Goal: Navigation & Orientation: Find specific page/section

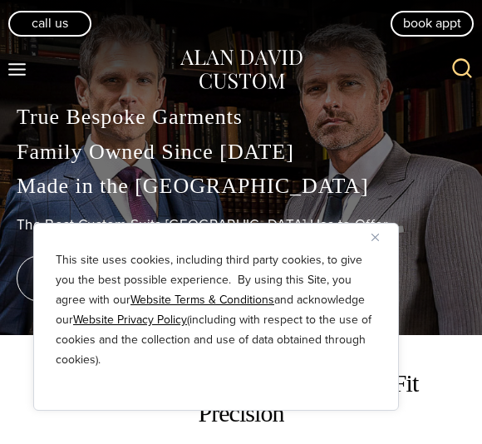
click at [384, 232] on button "Close" at bounding box center [381, 237] width 20 height 20
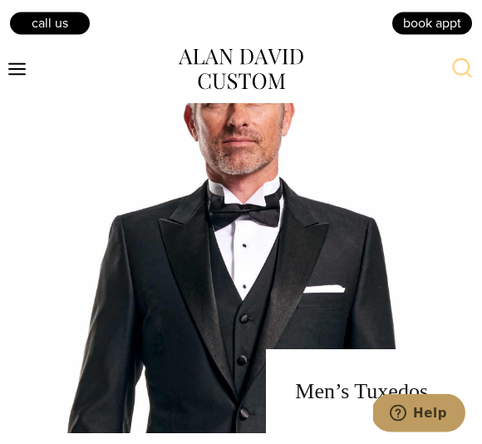
scroll to position [1448, 0]
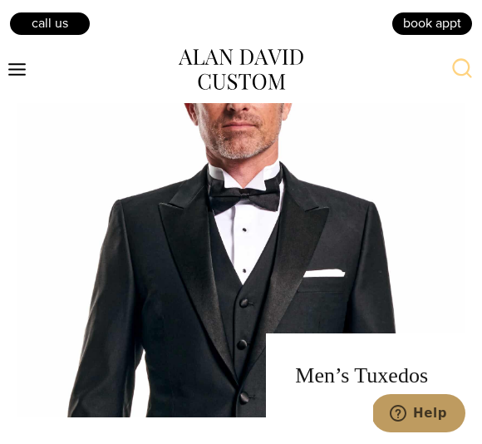
click at [397, 317] on link "men's tuxedos" at bounding box center [241, 209] width 449 height 415
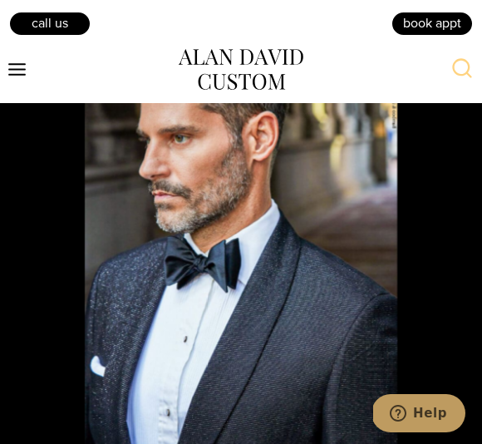
scroll to position [3807, 0]
